Goal: Use online tool/utility: Use online tool/utility

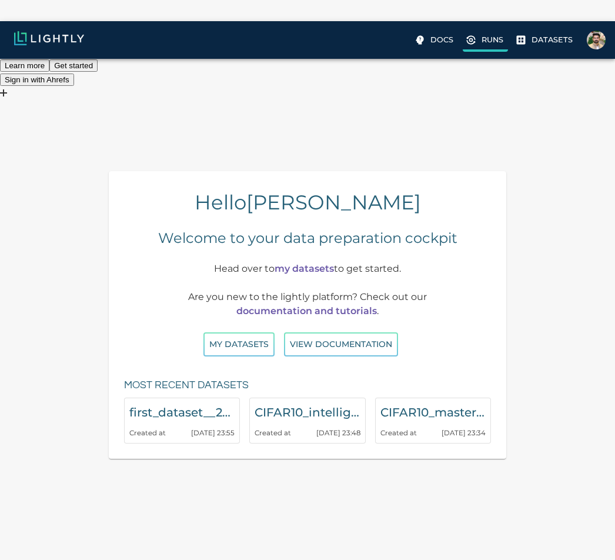
click at [493, 38] on p "Runs" at bounding box center [492, 39] width 22 height 11
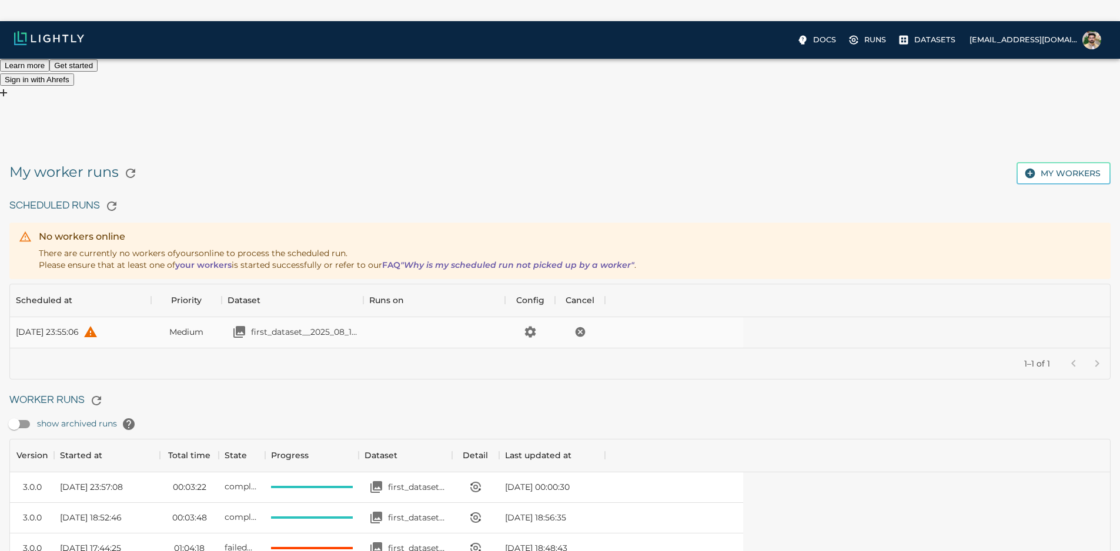
scroll to position [116, 724]
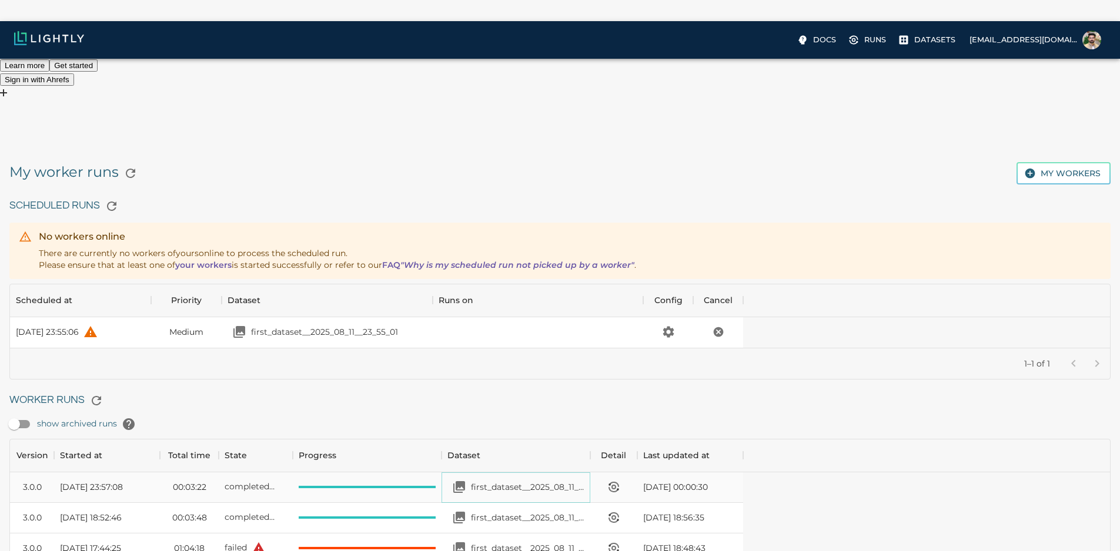
click at [584, 481] on p "first_dataset__2025_08_11__18_52_14" at bounding box center [527, 487] width 113 height 12
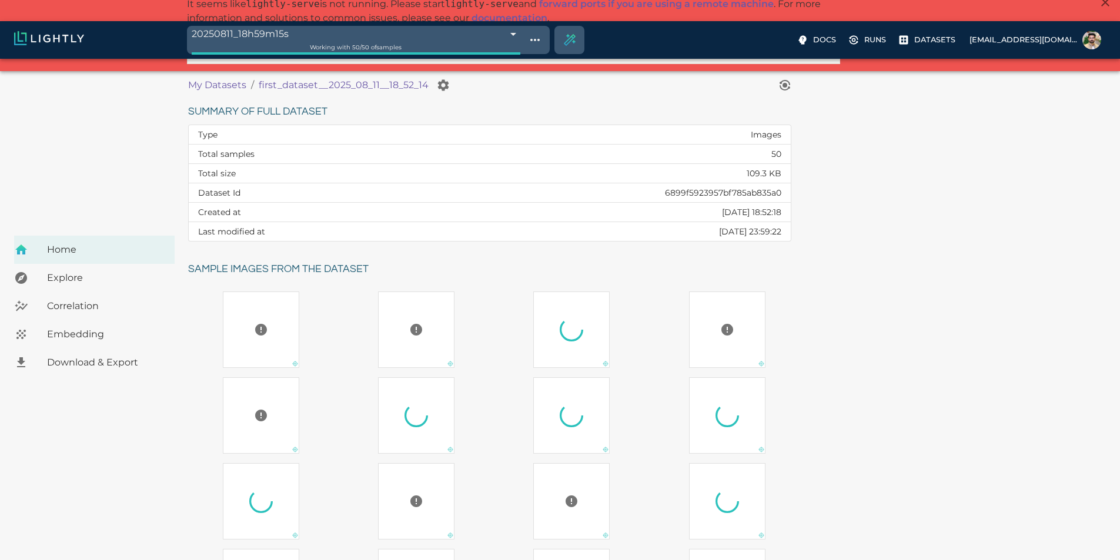
scroll to position [176, 0]
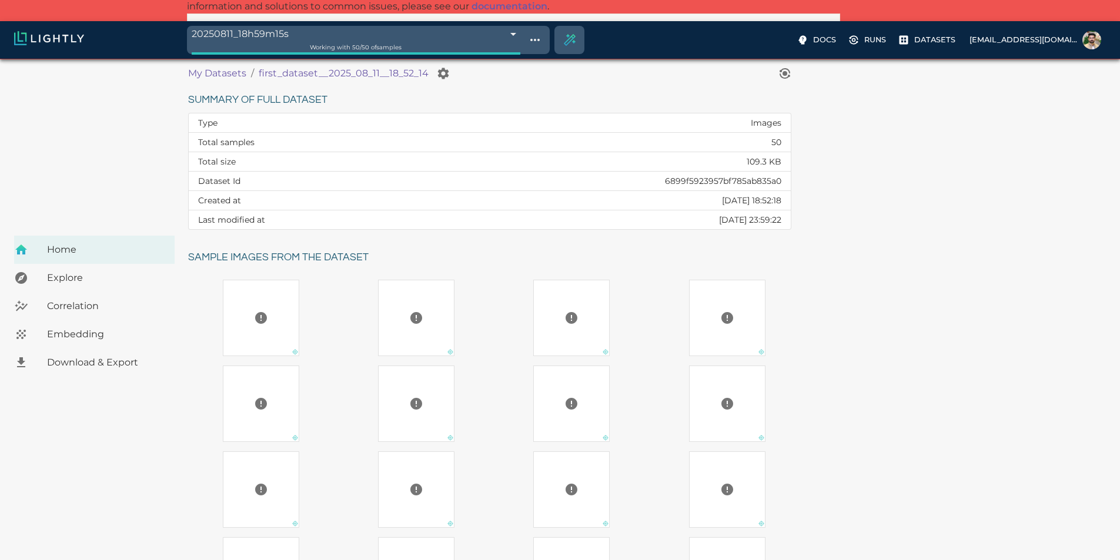
click at [72, 320] on div "Embedding" at bounding box center [94, 334] width 160 height 28
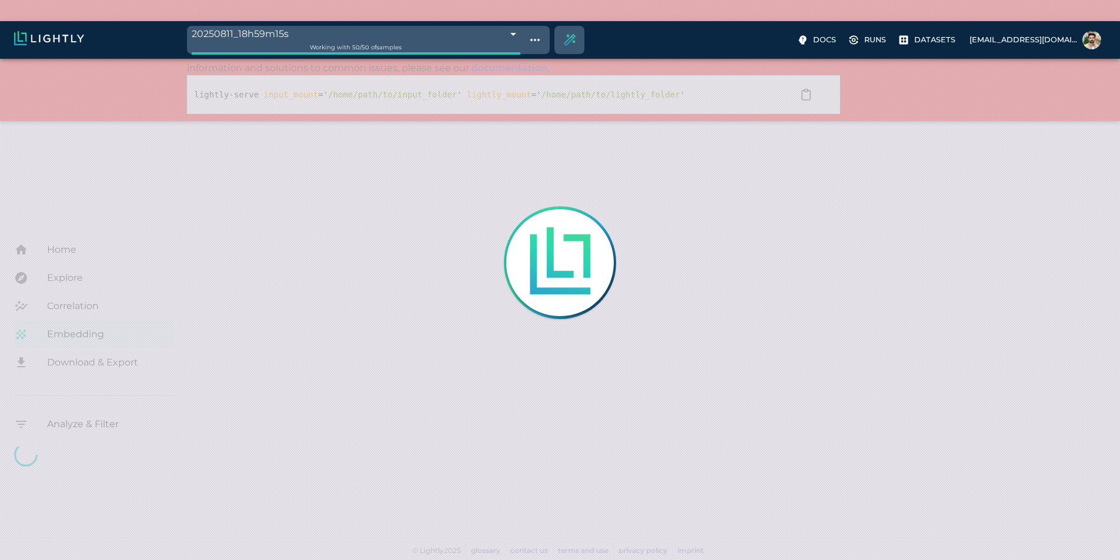
scroll to position [21, 0]
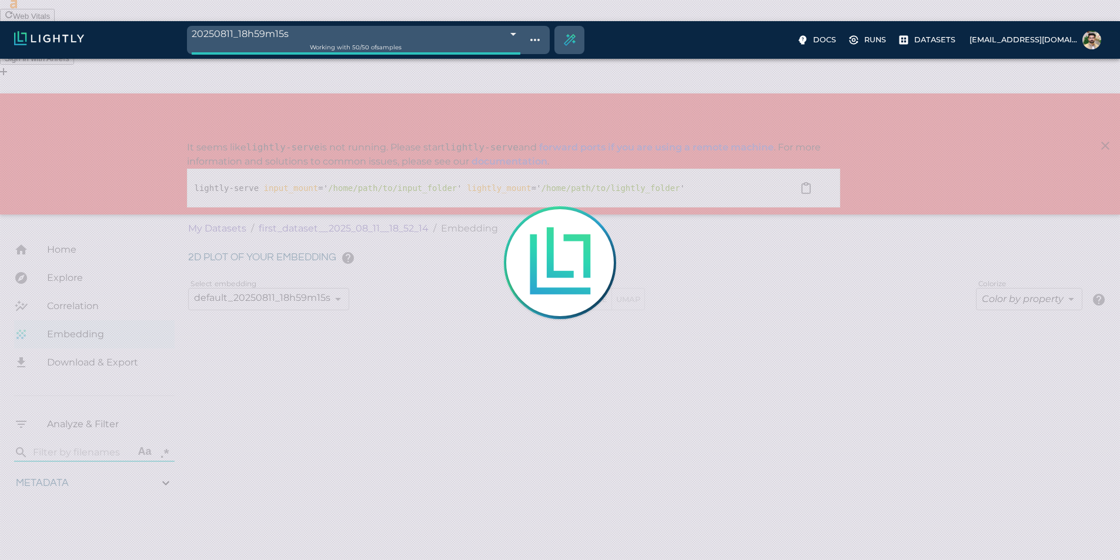
type input "1.05520778735561"
type input "4.72820778735561"
type input "33.2092666625977"
type input "97.6662666625977"
type input "1.05520778735561"
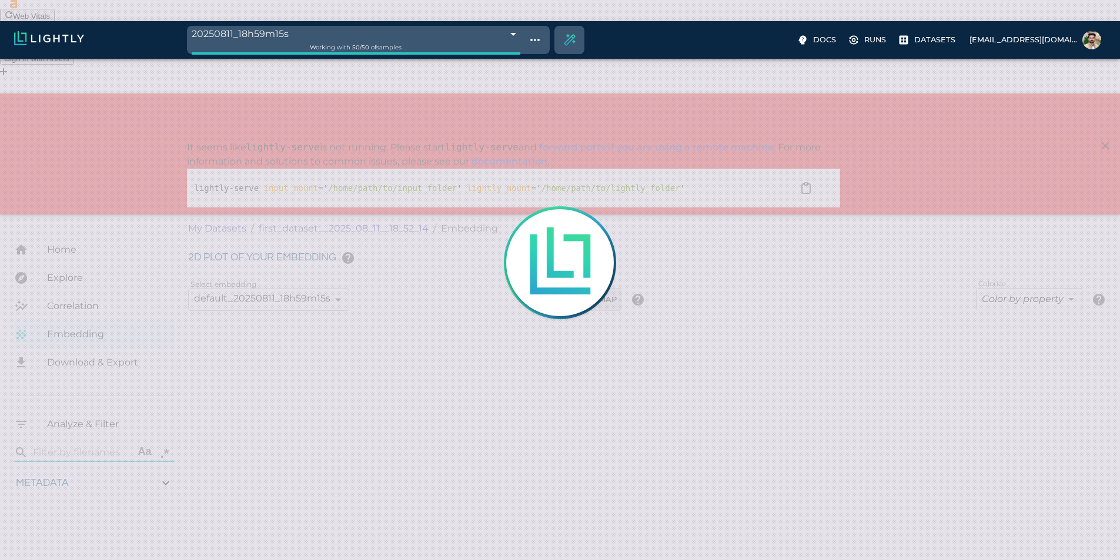
type input "4.72820778735561"
type input "33.2092666625977"
type input "97.6662666625977"
type input "1.05520778735561"
type input "4.72820778735561"
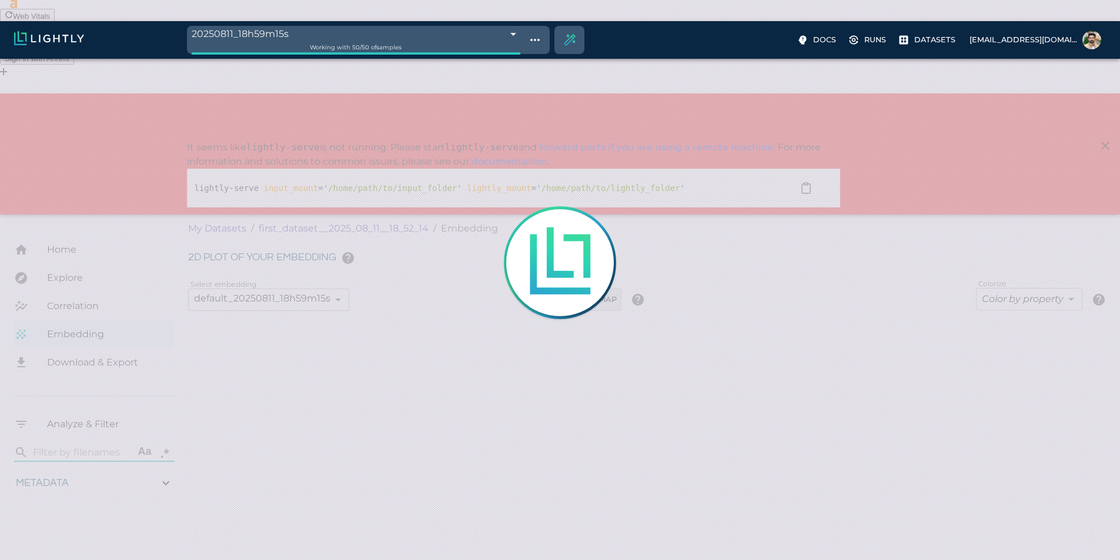
type input "33.2092666625977"
type input "97.6662666625977"
type input "1.05520778735561"
type input "4.72820778735561"
type input "33.2092666625977"
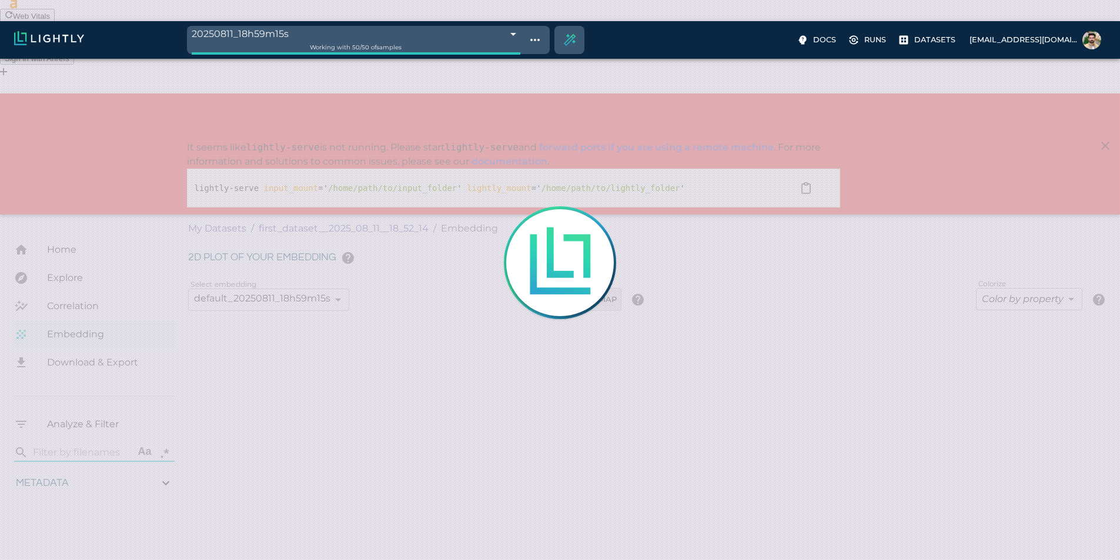
type input "97.6662666625977"
type input "1.05520778735561"
type input "4.72820778735561"
type input "33.2092666625977"
type input "97.6662666625977"
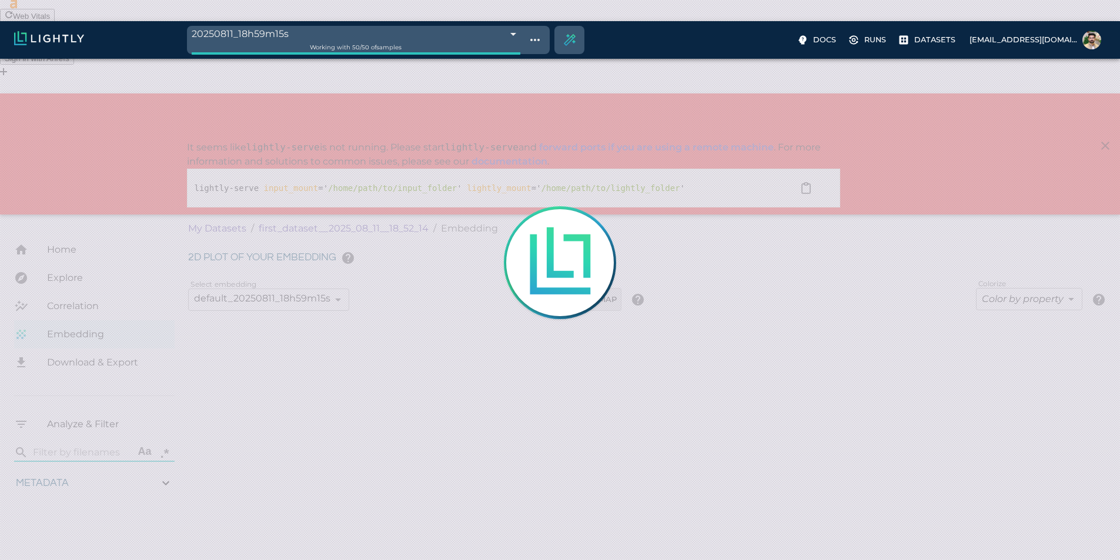
type input "1.05520778735561"
type input "4.72820778735561"
type input "33.2092666625977"
type input "97.6662666625977"
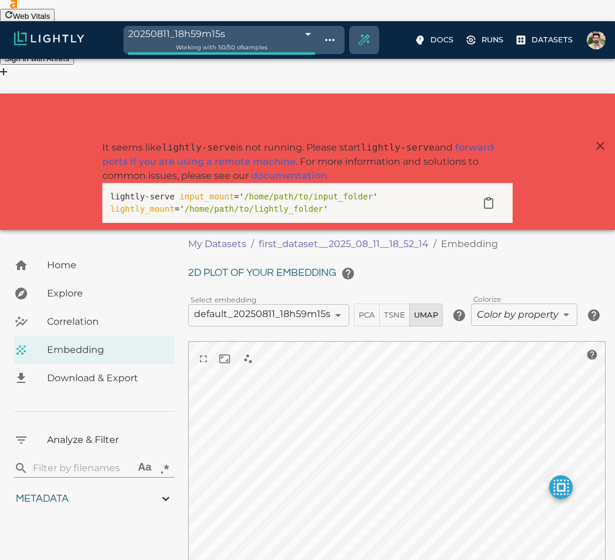
click at [105, 392] on ul "Analyze & Filter" at bounding box center [94, 425] width 160 height 66
click at [63, 364] on div "Download & Export" at bounding box center [94, 378] width 160 height 28
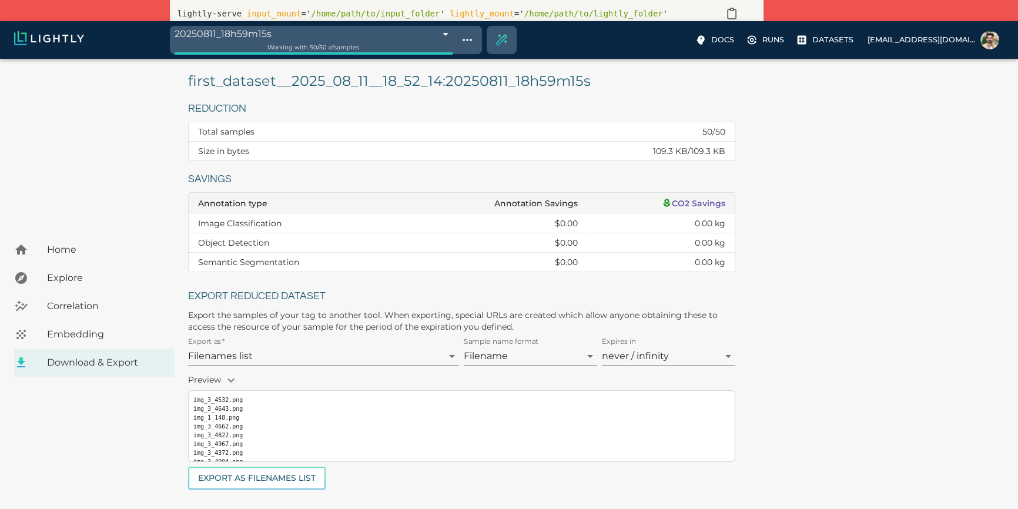
scroll to position [215, 0]
